Goal: Information Seeking & Learning: Check status

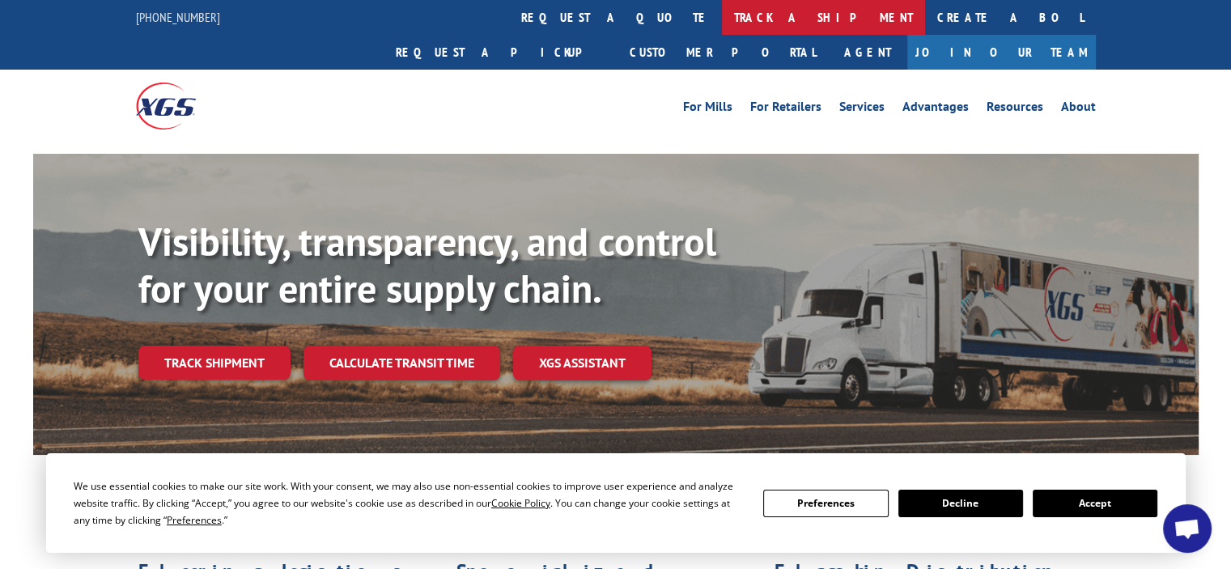
click at [722, 10] on link "track a shipment" at bounding box center [823, 17] width 203 height 35
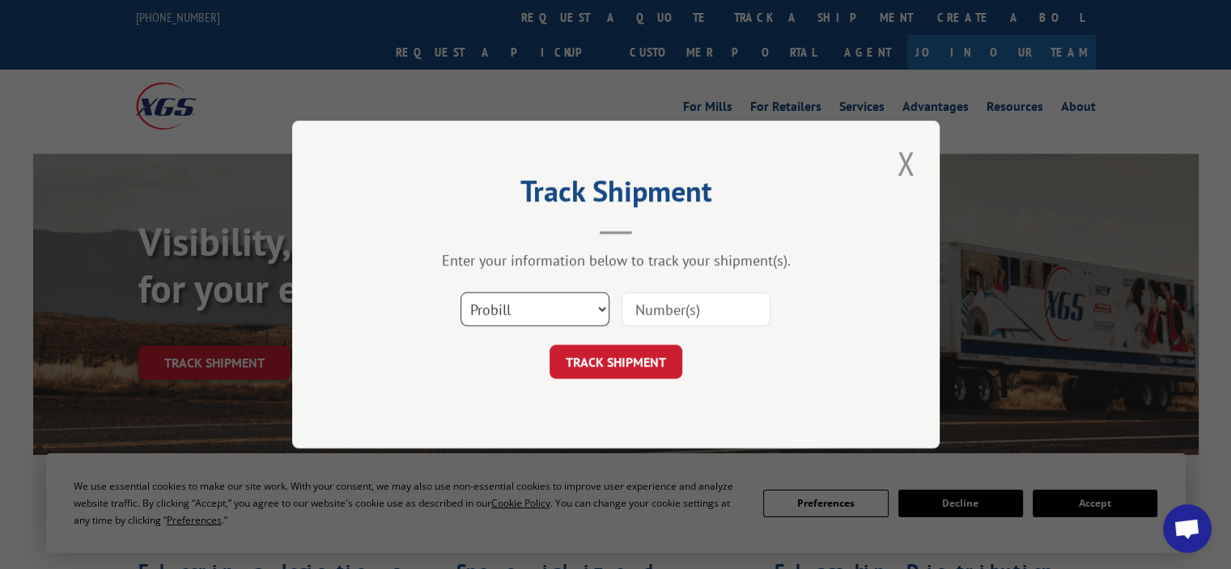
click at [602, 312] on select "Select category... Probill BOL PO" at bounding box center [534, 309] width 149 height 34
select select "bol"
click at [460, 292] on select "Select category... Probill BOL PO" at bounding box center [534, 309] width 149 height 34
click at [702, 299] on input at bounding box center [695, 309] width 149 height 34
type input "361007"
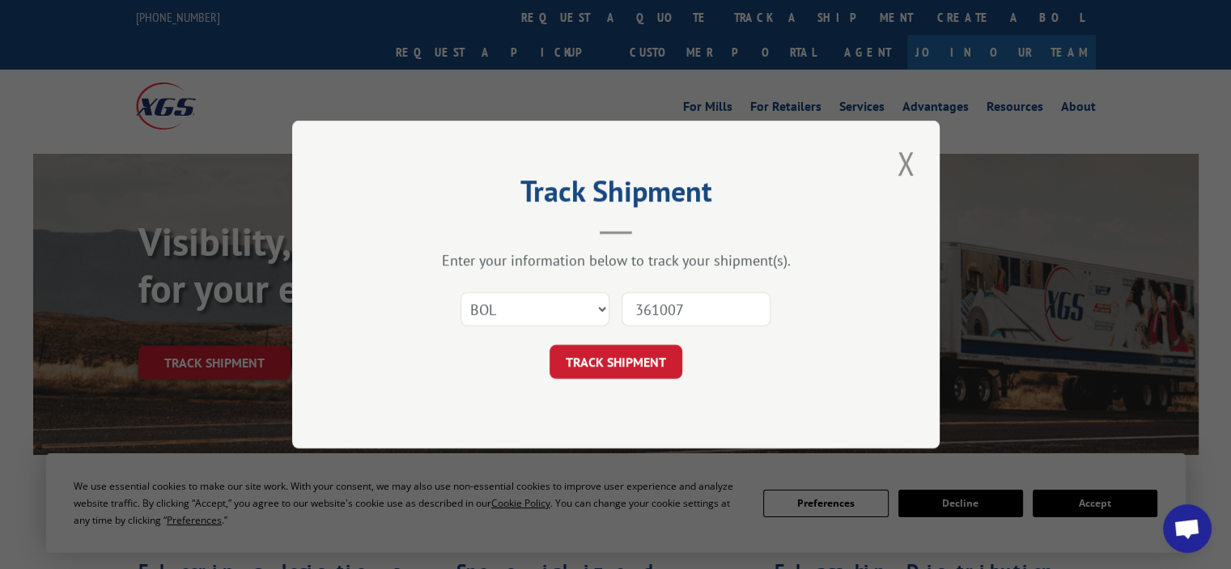
click button "TRACK SHIPMENT" at bounding box center [615, 362] width 133 height 34
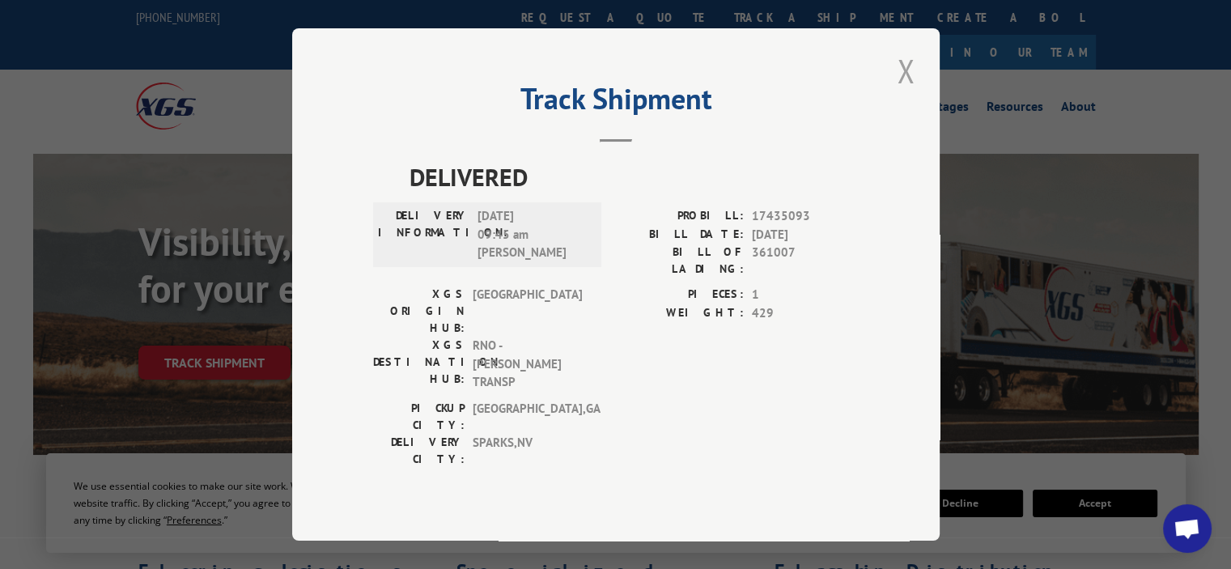
click at [906, 84] on button "Close modal" at bounding box center [906, 71] width 28 height 45
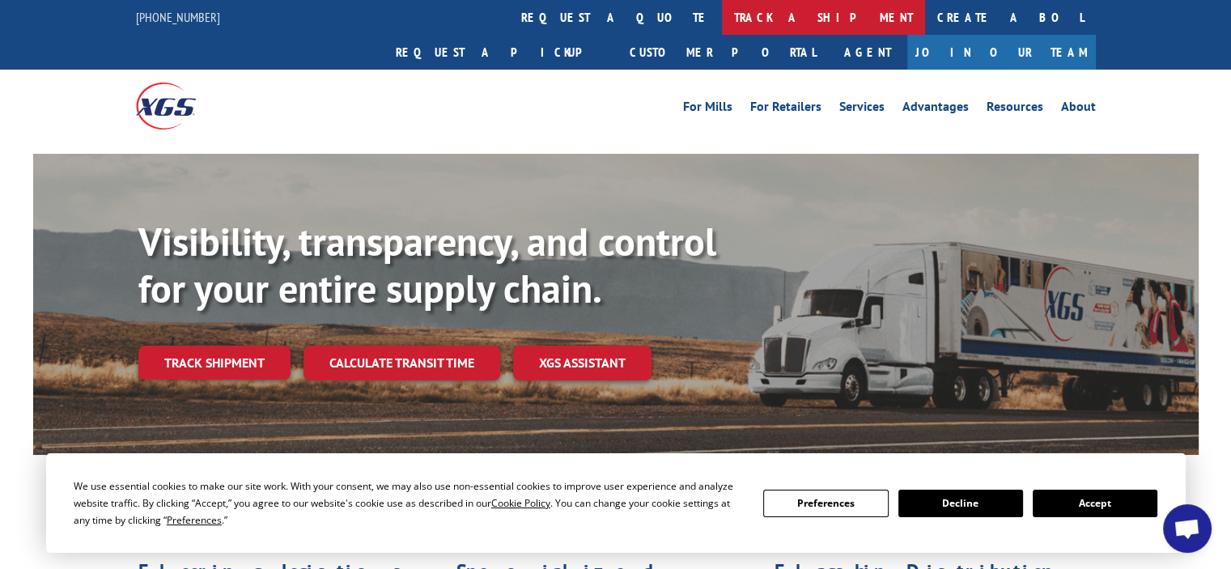
click at [722, 20] on link "track a shipment" at bounding box center [823, 17] width 203 height 35
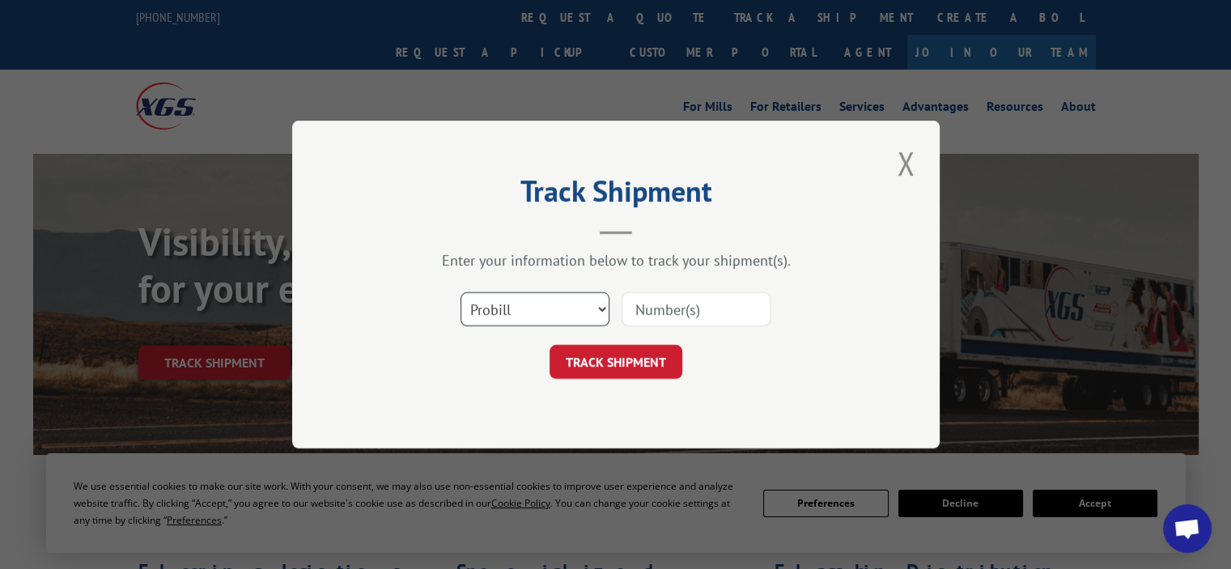
click at [599, 310] on select "Select category... Probill BOL PO" at bounding box center [534, 309] width 149 height 34
select select "bol"
click at [460, 292] on select "Select category... Probill BOL PO" at bounding box center [534, 309] width 149 height 34
click at [700, 306] on input at bounding box center [695, 309] width 149 height 34
type input "361007"
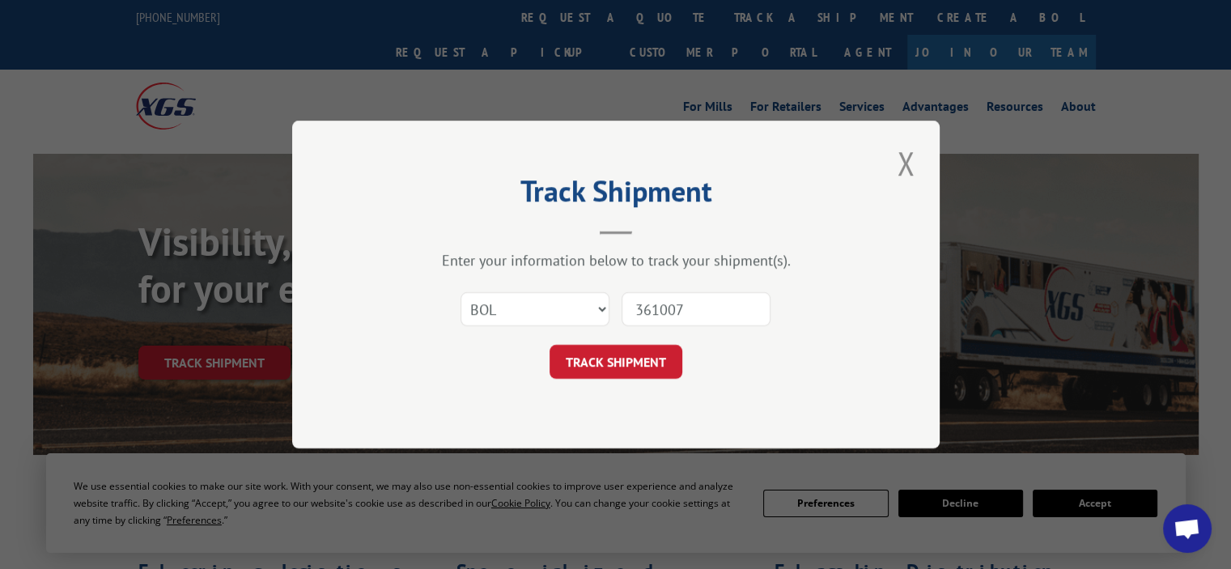
click button "TRACK SHIPMENT" at bounding box center [615, 362] width 133 height 34
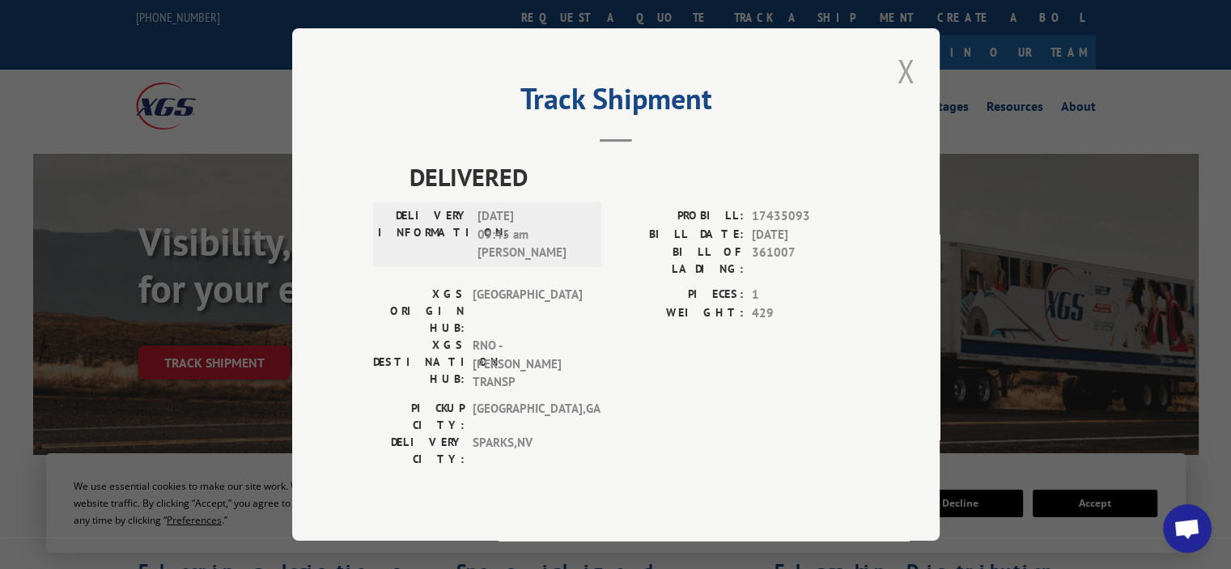
click at [903, 93] on button "Close modal" at bounding box center [906, 71] width 28 height 45
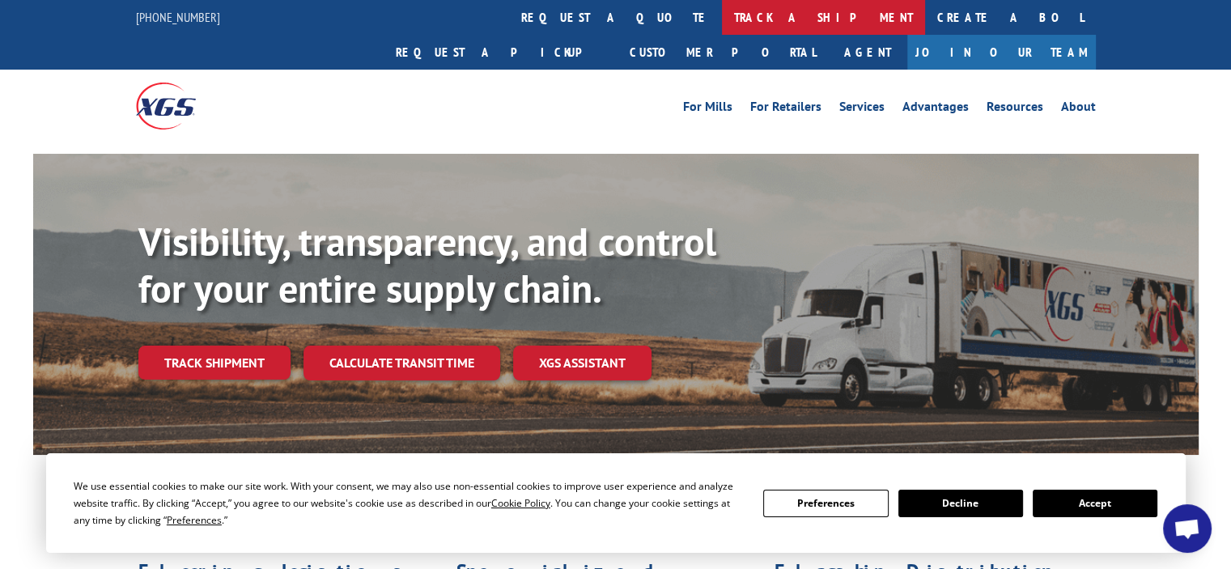
click at [722, 19] on link "track a shipment" at bounding box center [823, 17] width 203 height 35
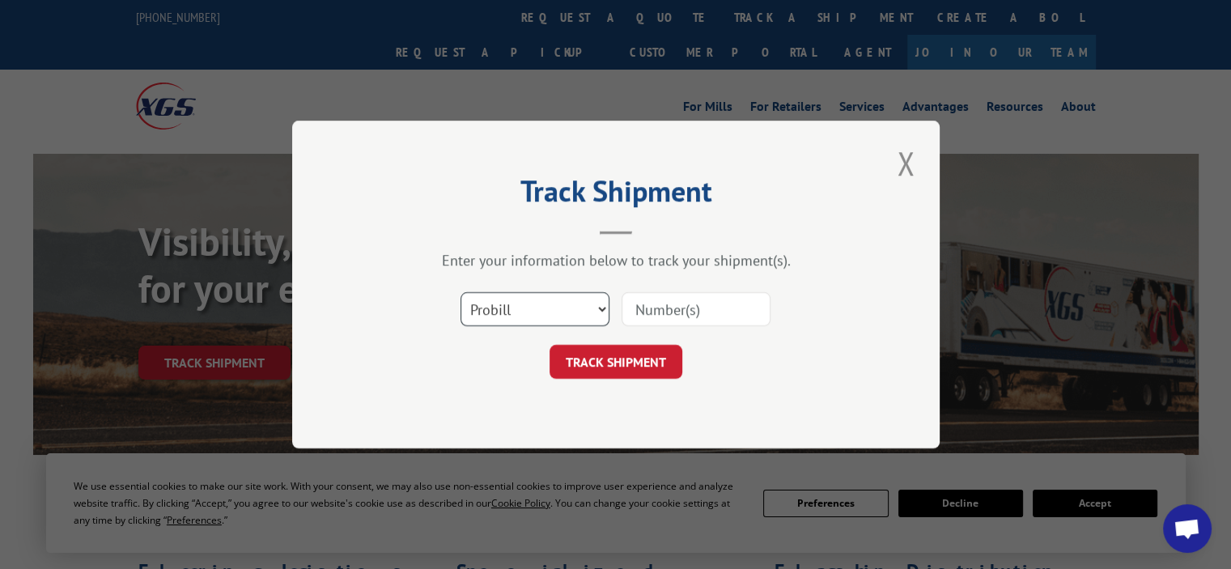
click at [600, 309] on select "Select category... Probill BOL PO" at bounding box center [534, 309] width 149 height 34
select select "bol"
click at [460, 292] on select "Select category... Probill BOL PO" at bounding box center [534, 309] width 149 height 34
click at [663, 307] on input at bounding box center [695, 309] width 149 height 34
type input "361876"
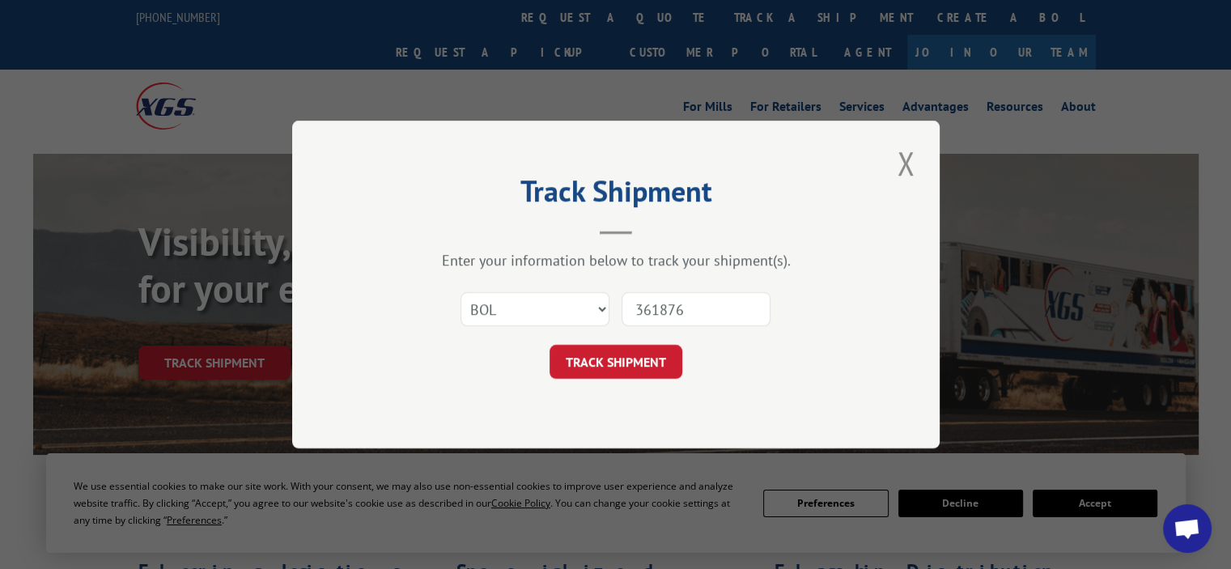
click button "TRACK SHIPMENT" at bounding box center [615, 362] width 133 height 34
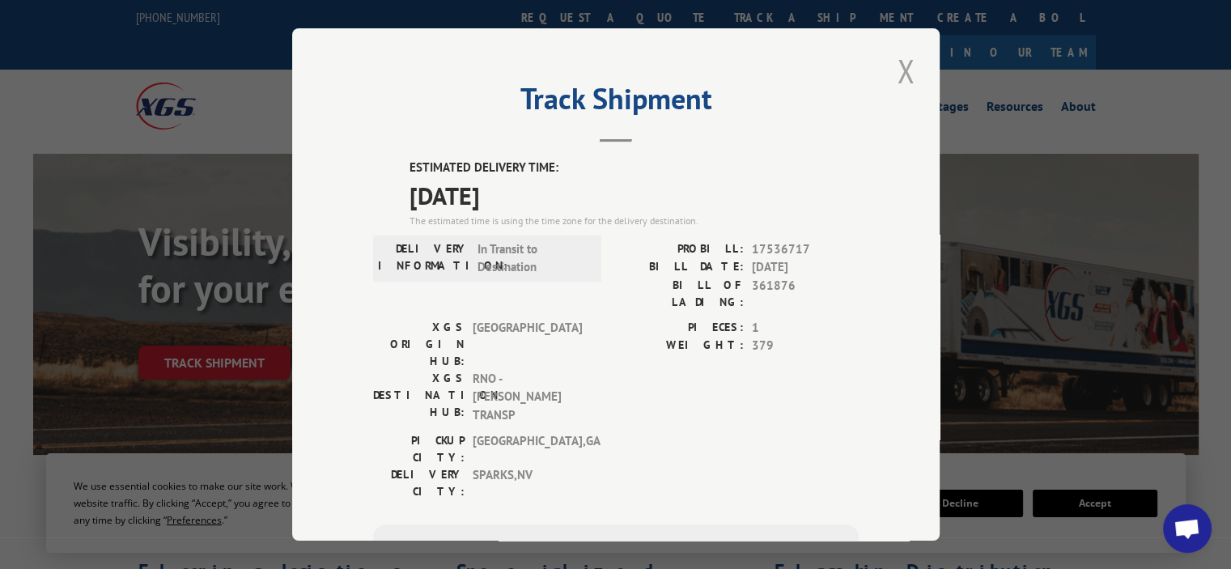
click at [896, 67] on button "Close modal" at bounding box center [906, 71] width 28 height 45
